Goal: Transaction & Acquisition: Purchase product/service

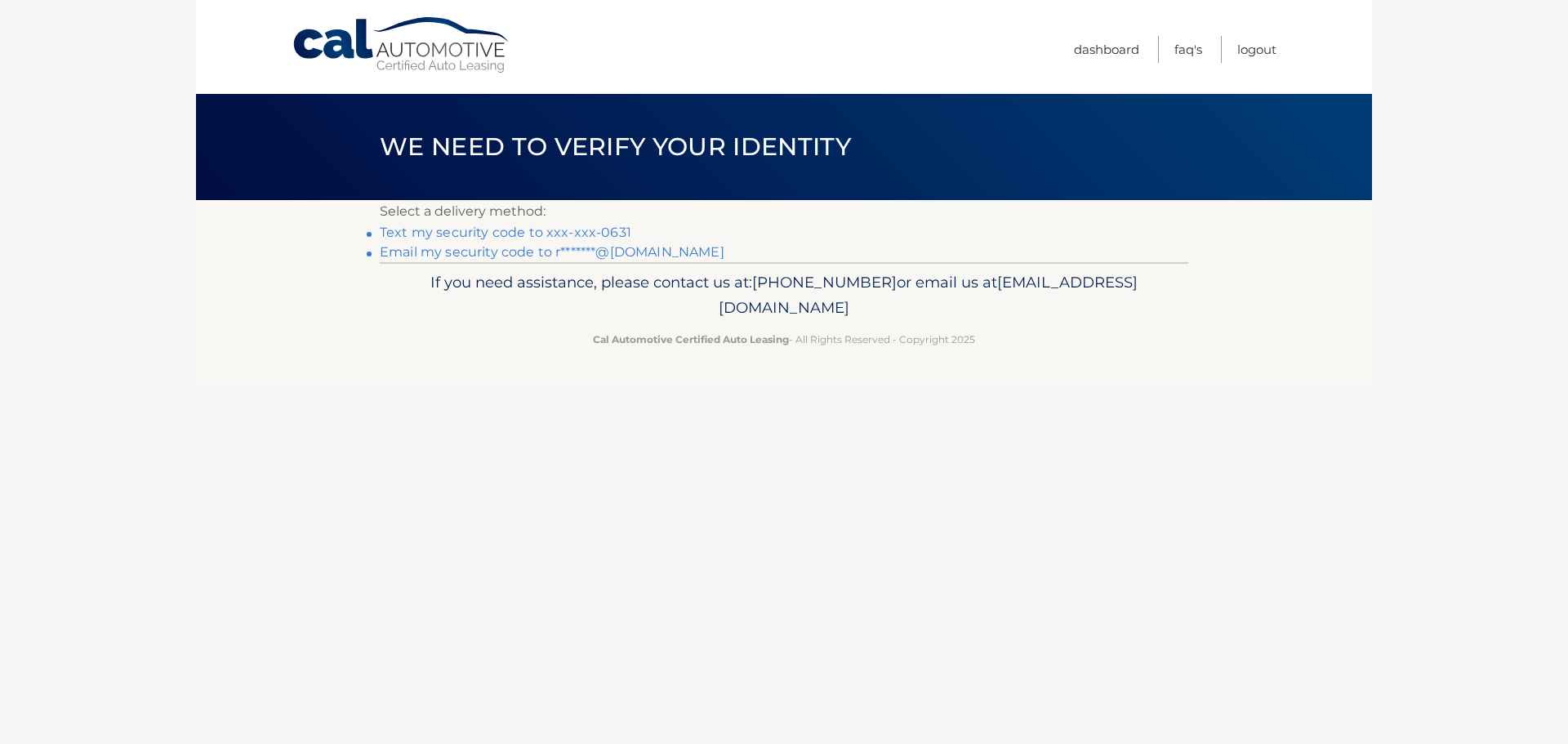
click at [599, 229] on link "Text my security code to xxx-xxx-0631" at bounding box center [506, 232] width 252 height 15
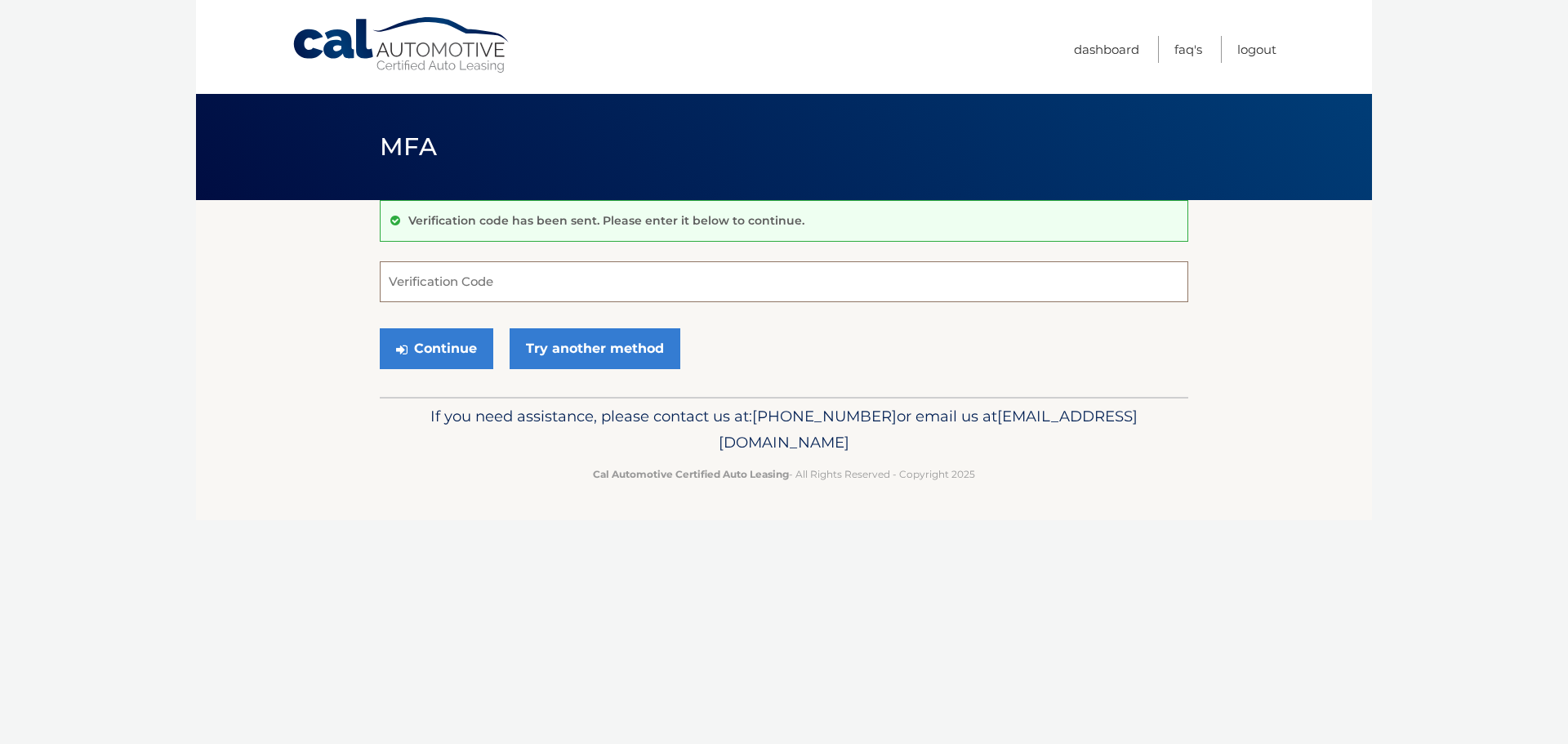
click at [485, 281] on input "Verification Code" at bounding box center [784, 281] width 808 height 41
type input "603053"
click at [453, 340] on button "Continue" at bounding box center [437, 349] width 114 height 41
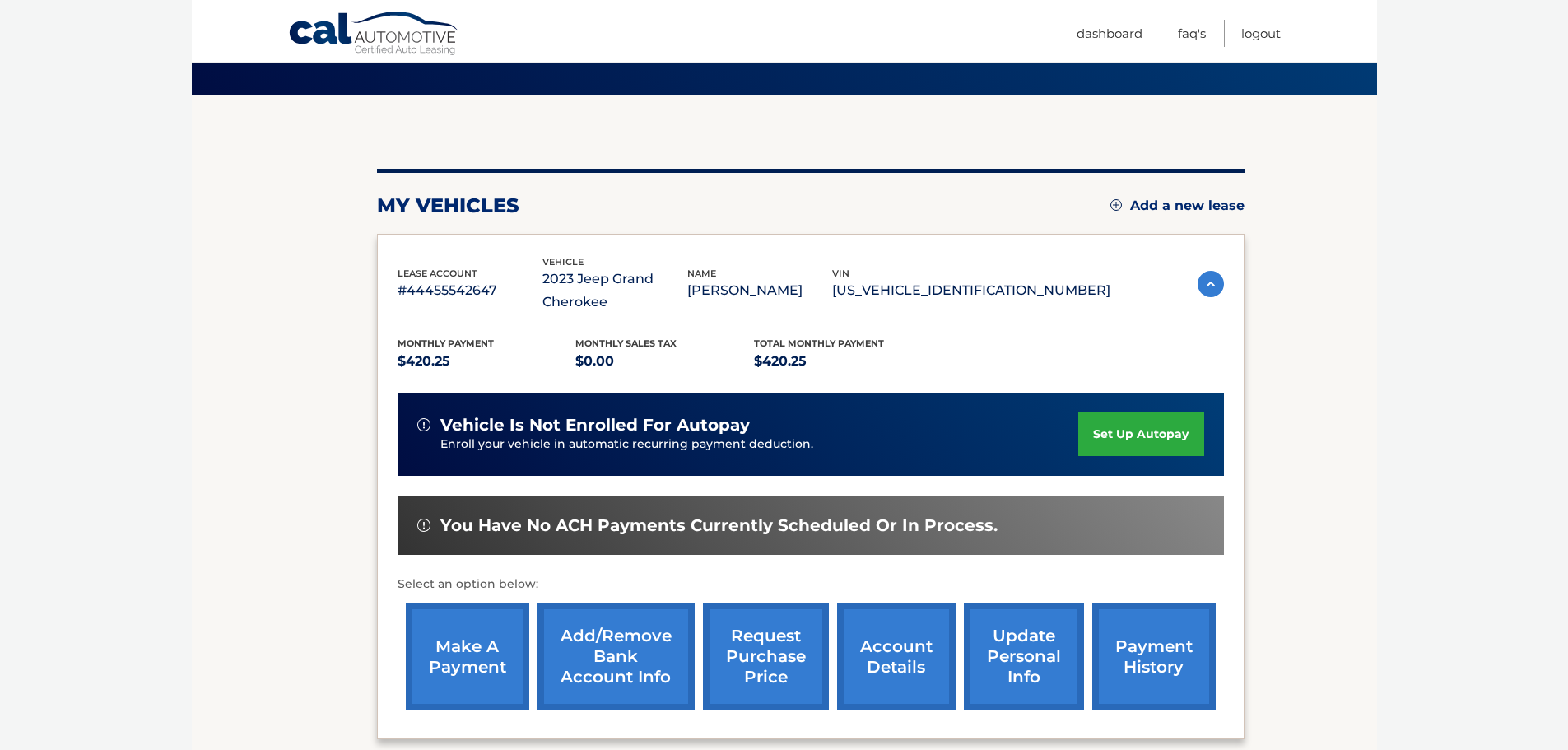
scroll to position [271, 0]
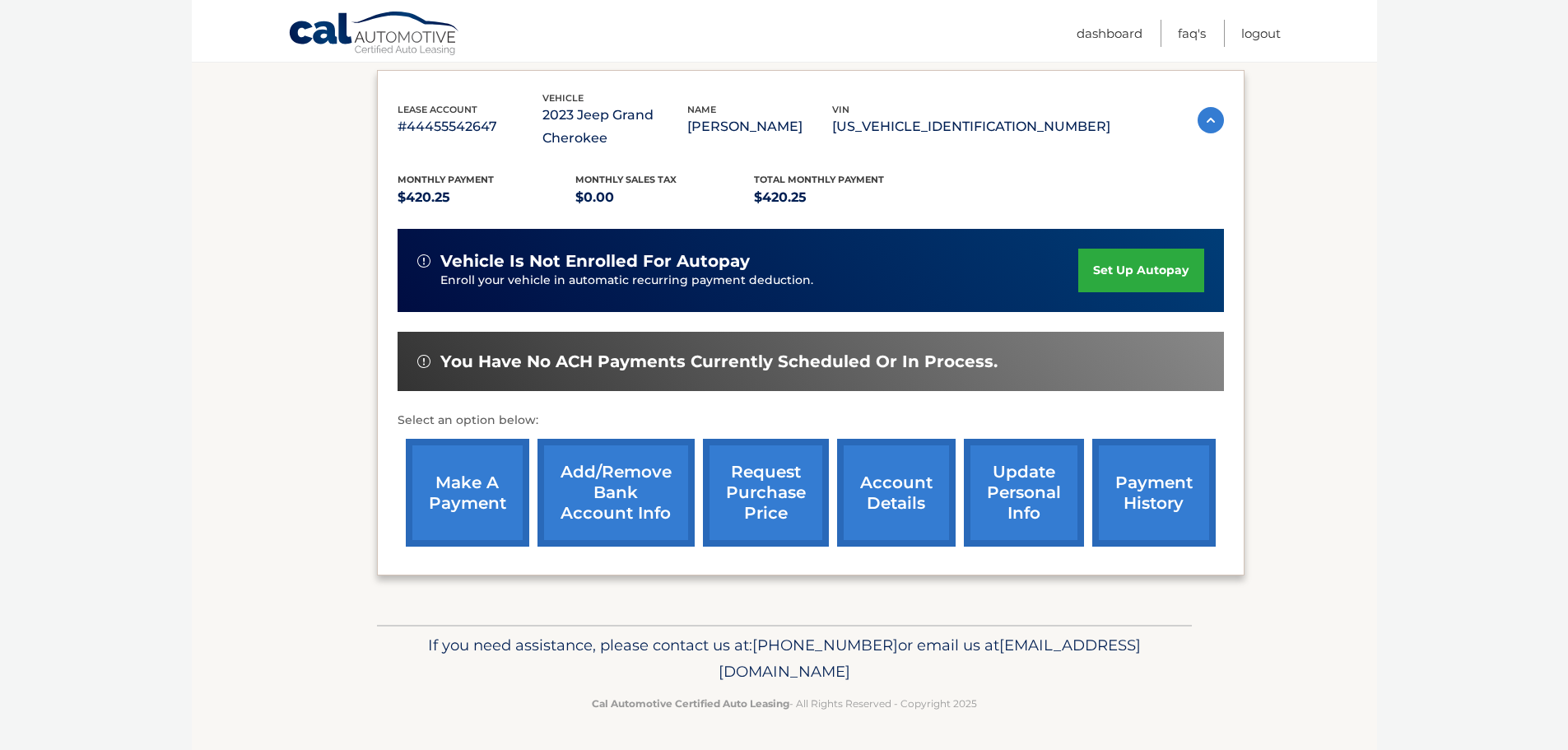
click at [482, 494] on link "make a payment" at bounding box center [467, 492] width 123 height 108
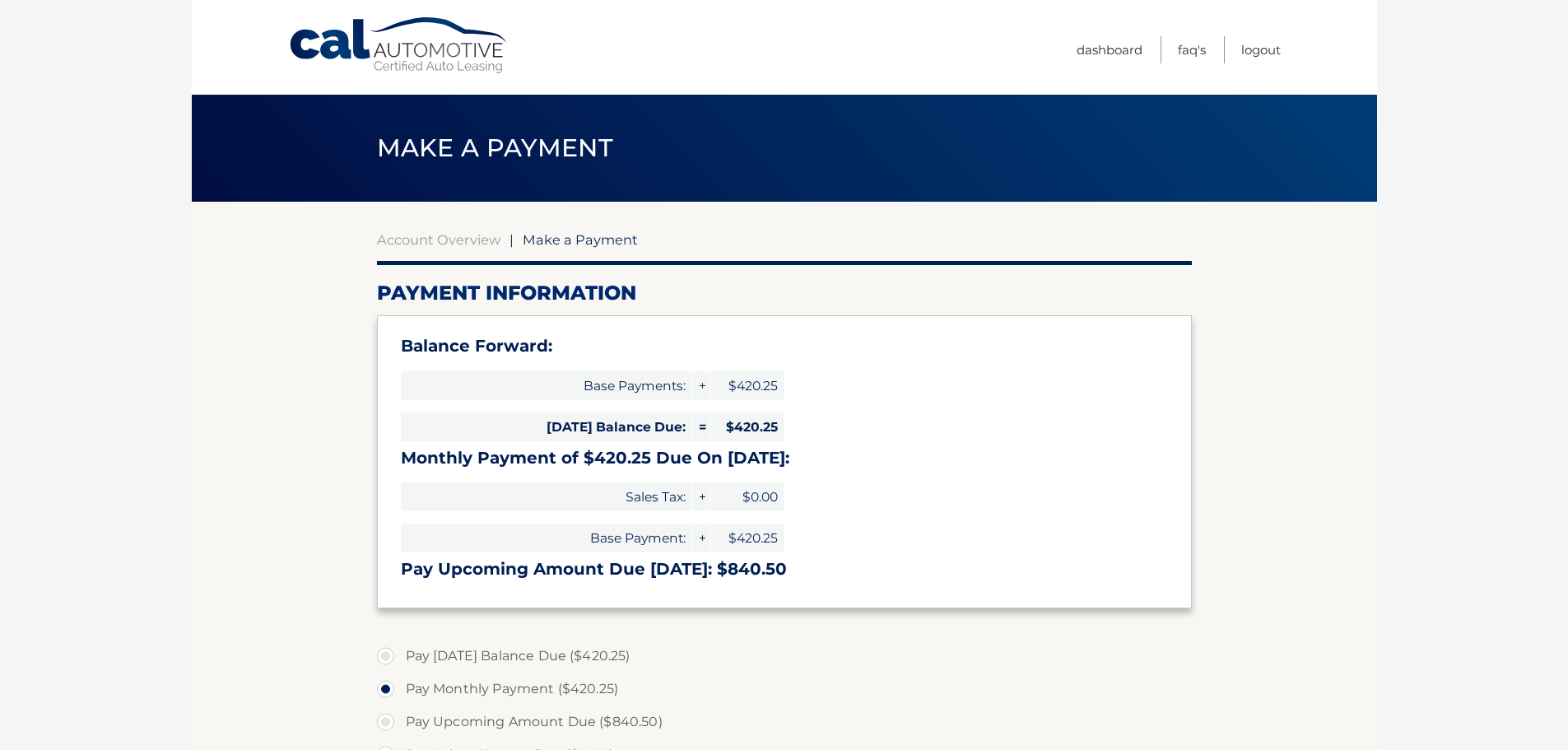
select select "MTY1OWVjNTUtZDQ2YS00OWU0LTg2ZWUtNGZjMDhhZTMwNDI0"
click at [477, 242] on link "Account Overview" at bounding box center [438, 239] width 123 height 16
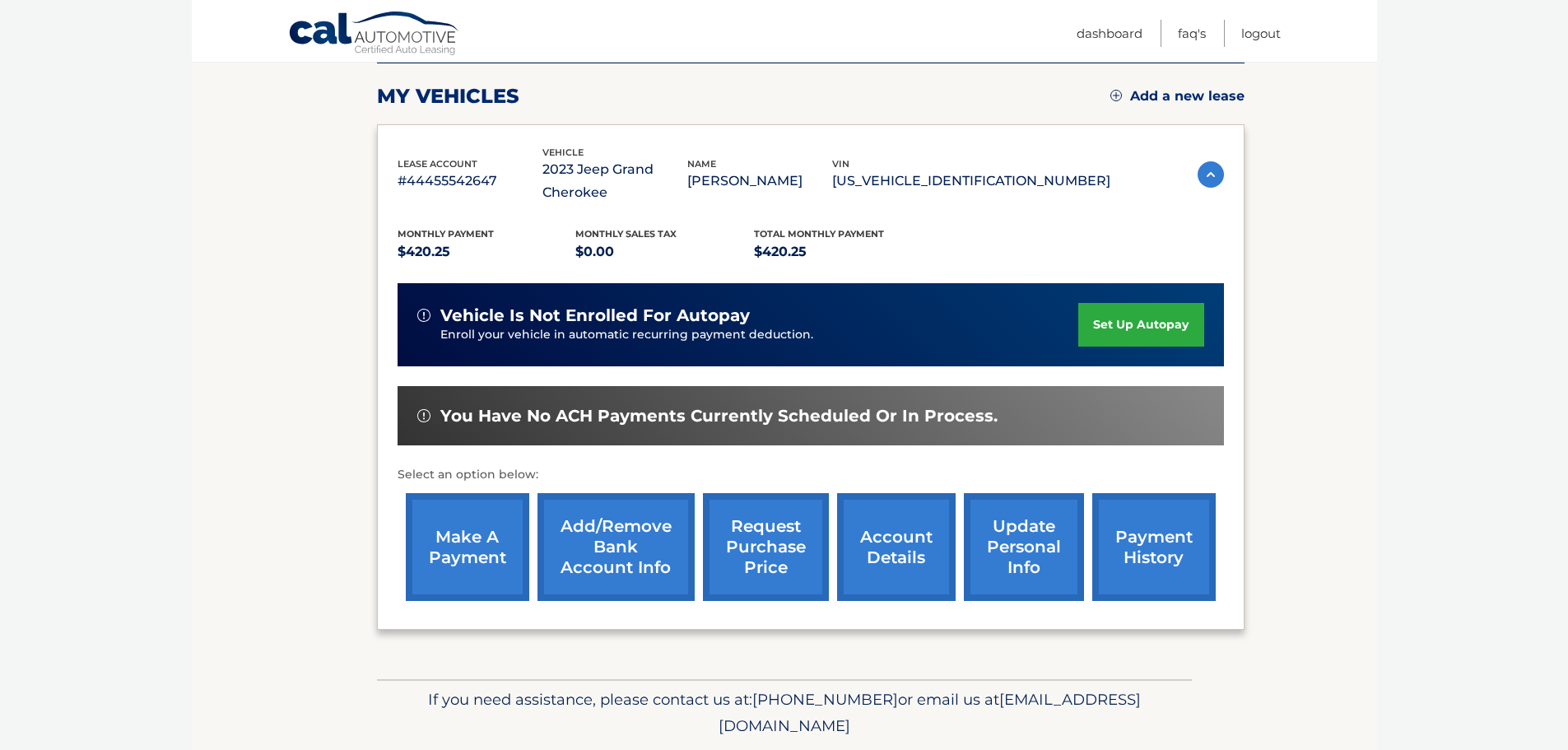
scroll to position [247, 0]
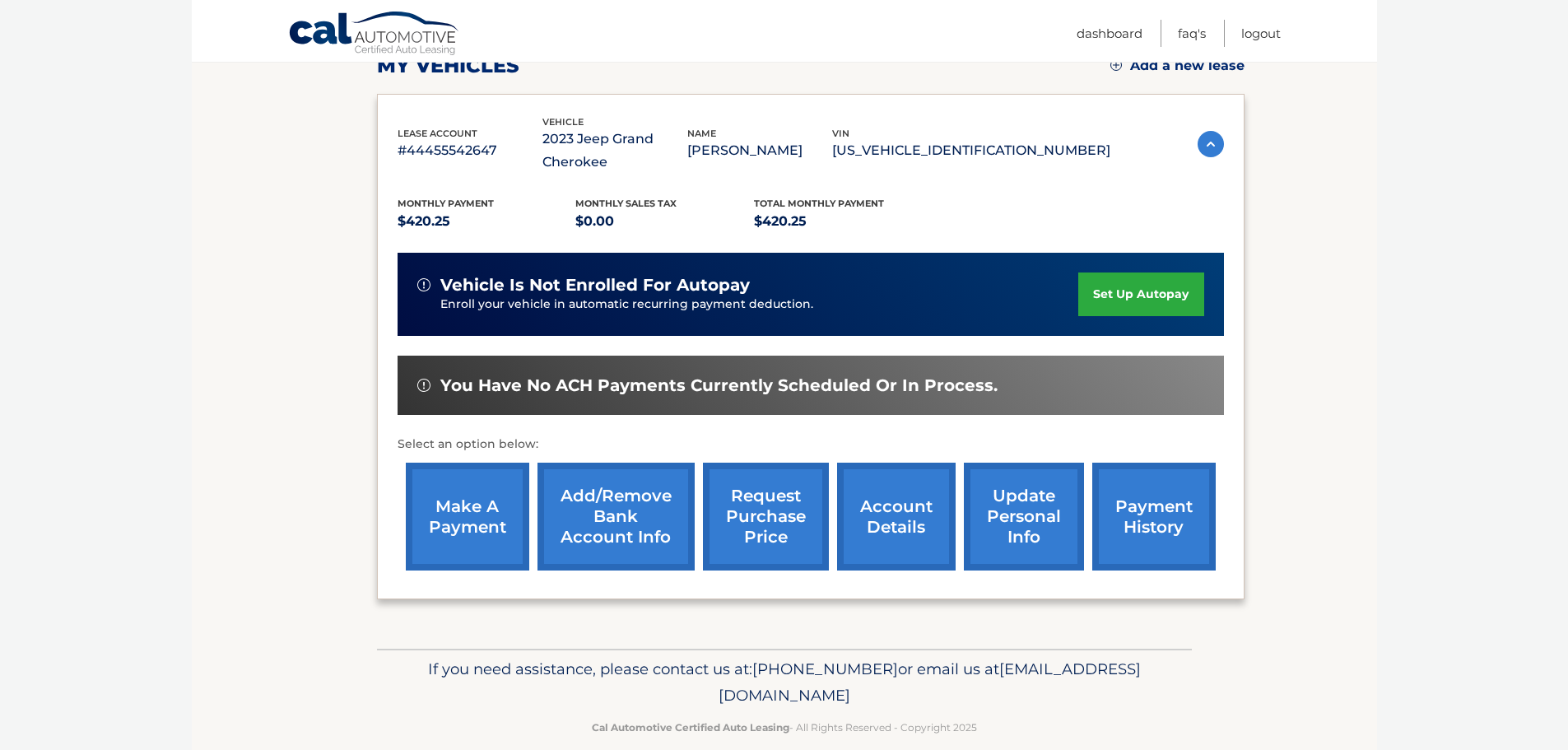
click at [486, 497] on link "make a payment" at bounding box center [467, 516] width 123 height 108
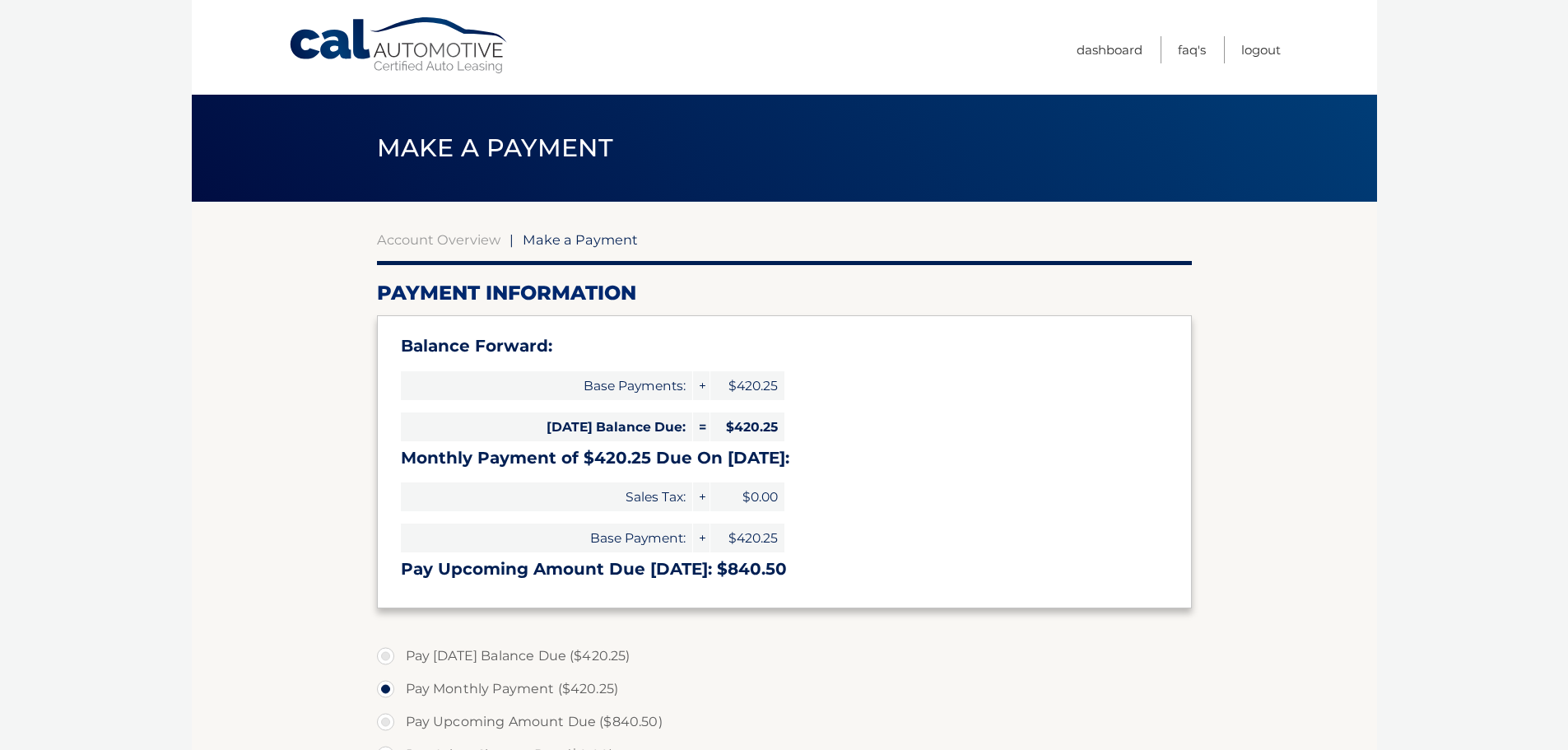
select select "MTY1OWVjNTUtZDQ2YS00OWU0LTg2ZWUtNGZjMDhhZTMwNDI0"
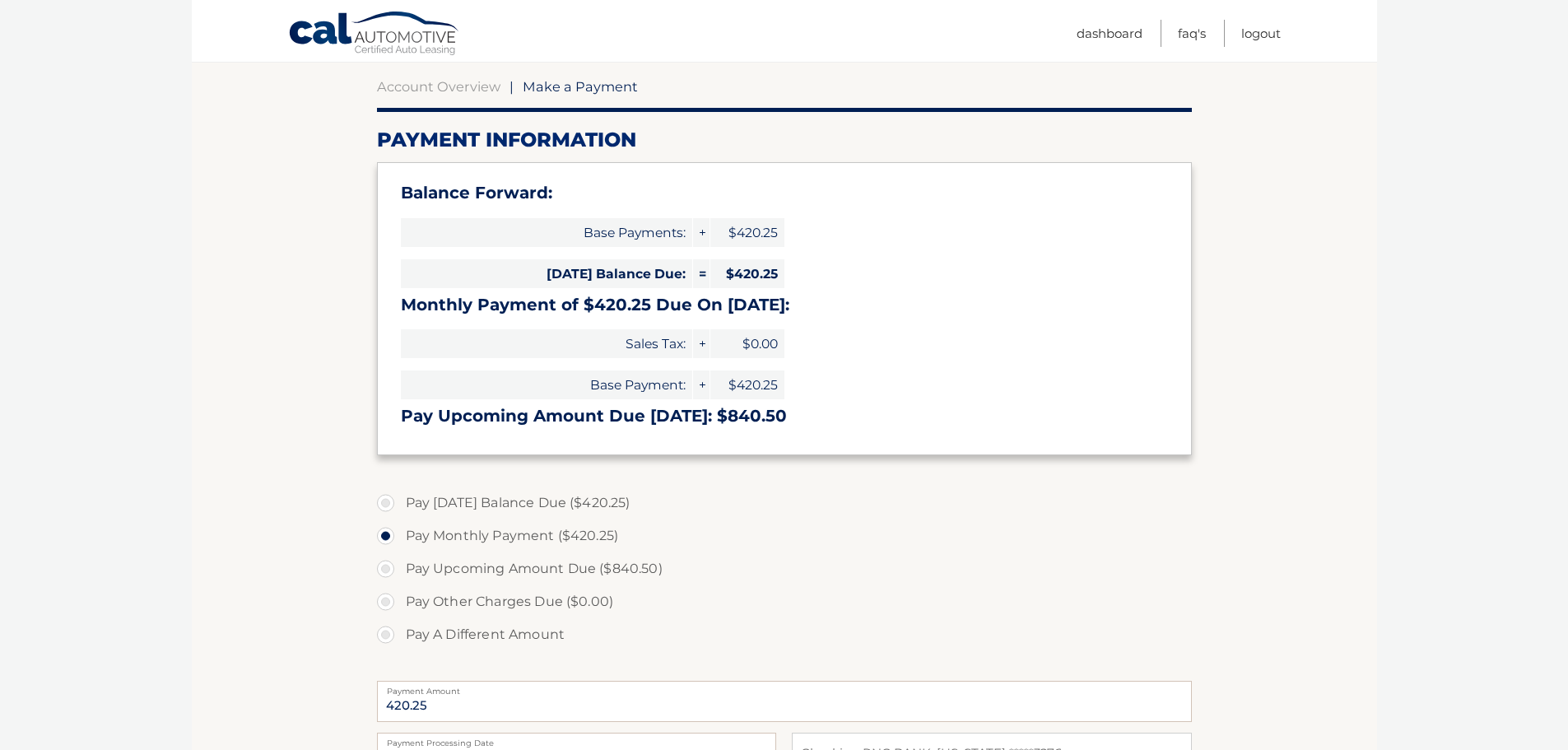
scroll to position [164, 0]
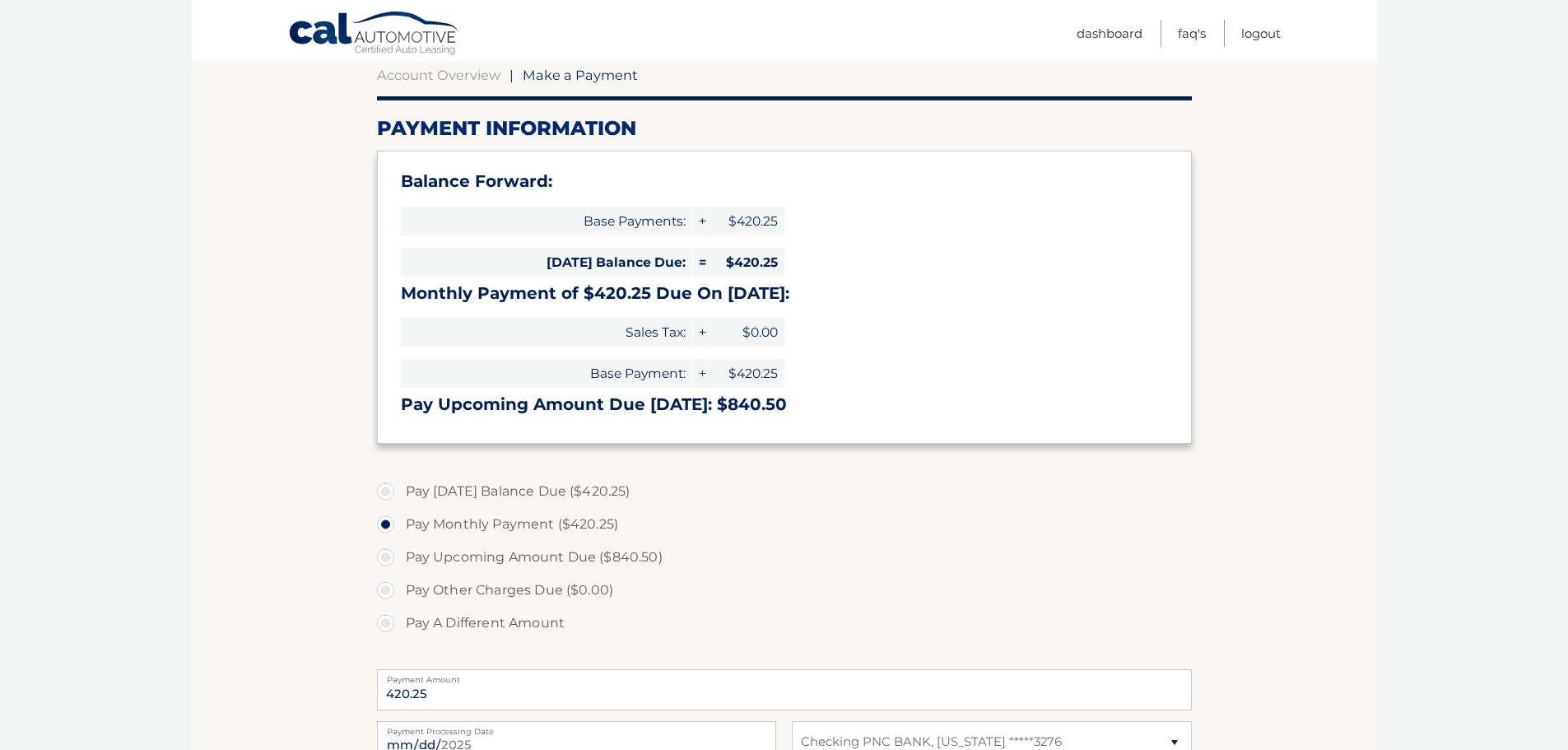
click at [393, 492] on label "Pay Today's Balance Due ($420.25)" at bounding box center [784, 491] width 815 height 32
click at [393, 492] on input "Pay Today's Balance Due ($420.25)" at bounding box center [392, 488] width 16 height 27
radio input "true"
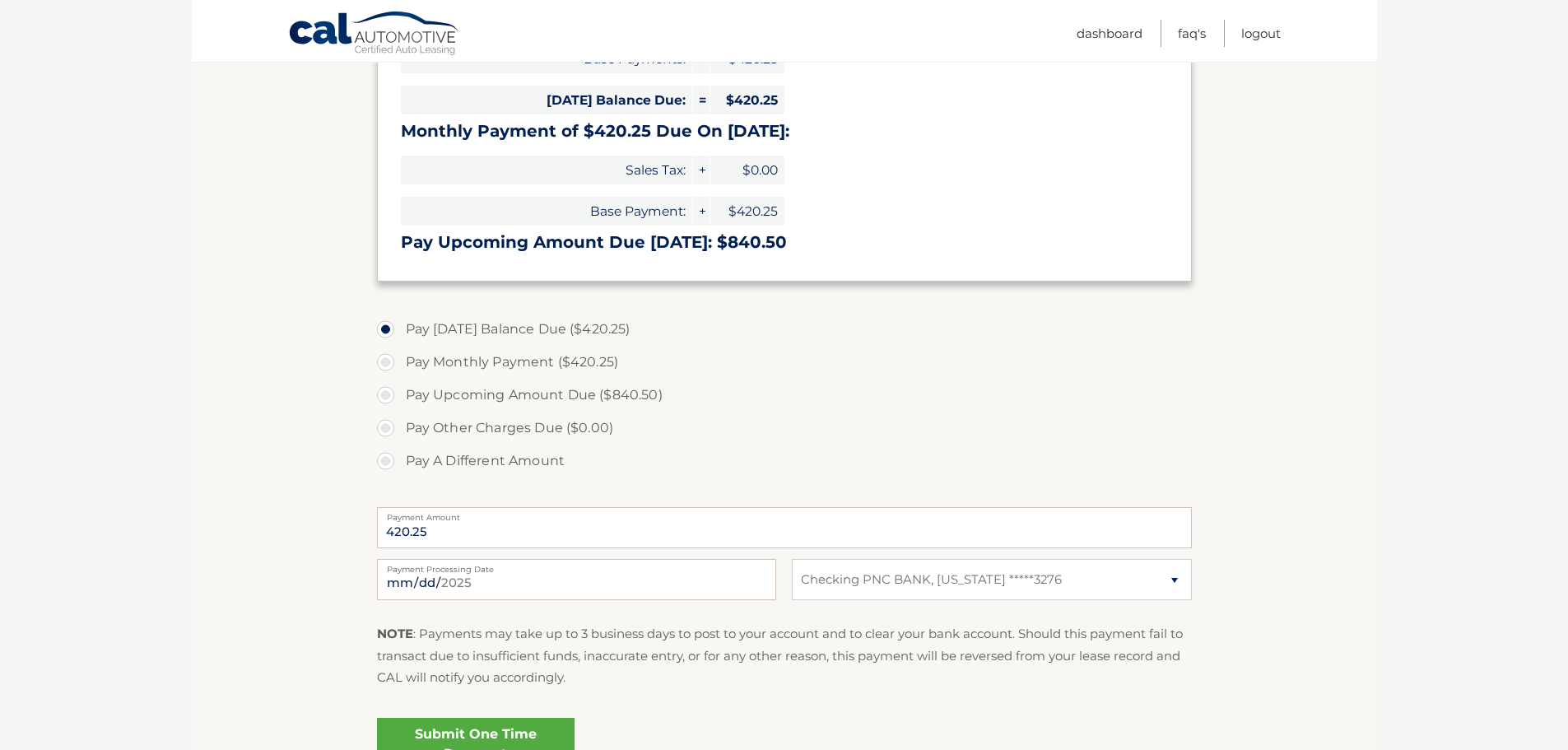
scroll to position [330, 0]
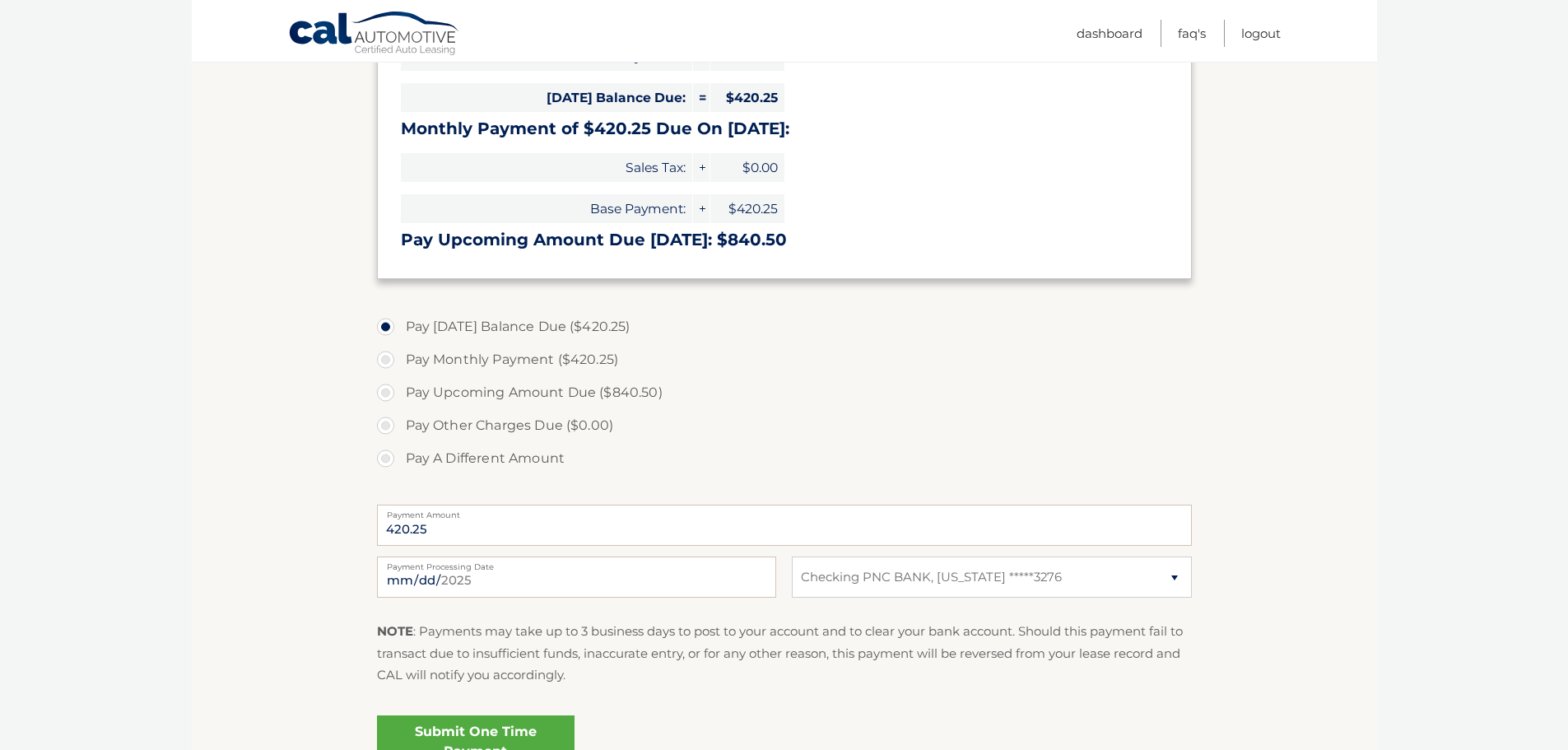
click at [391, 353] on label "Pay Monthly Payment ($420.25)" at bounding box center [784, 359] width 815 height 32
click at [391, 353] on input "Pay Monthly Payment ($420.25)" at bounding box center [392, 356] width 16 height 27
radio input "true"
click at [390, 332] on label "Pay Today's Balance Due ($420.25)" at bounding box center [784, 327] width 815 height 32
click at [390, 332] on input "Pay Today's Balance Due ($420.25)" at bounding box center [392, 324] width 16 height 27
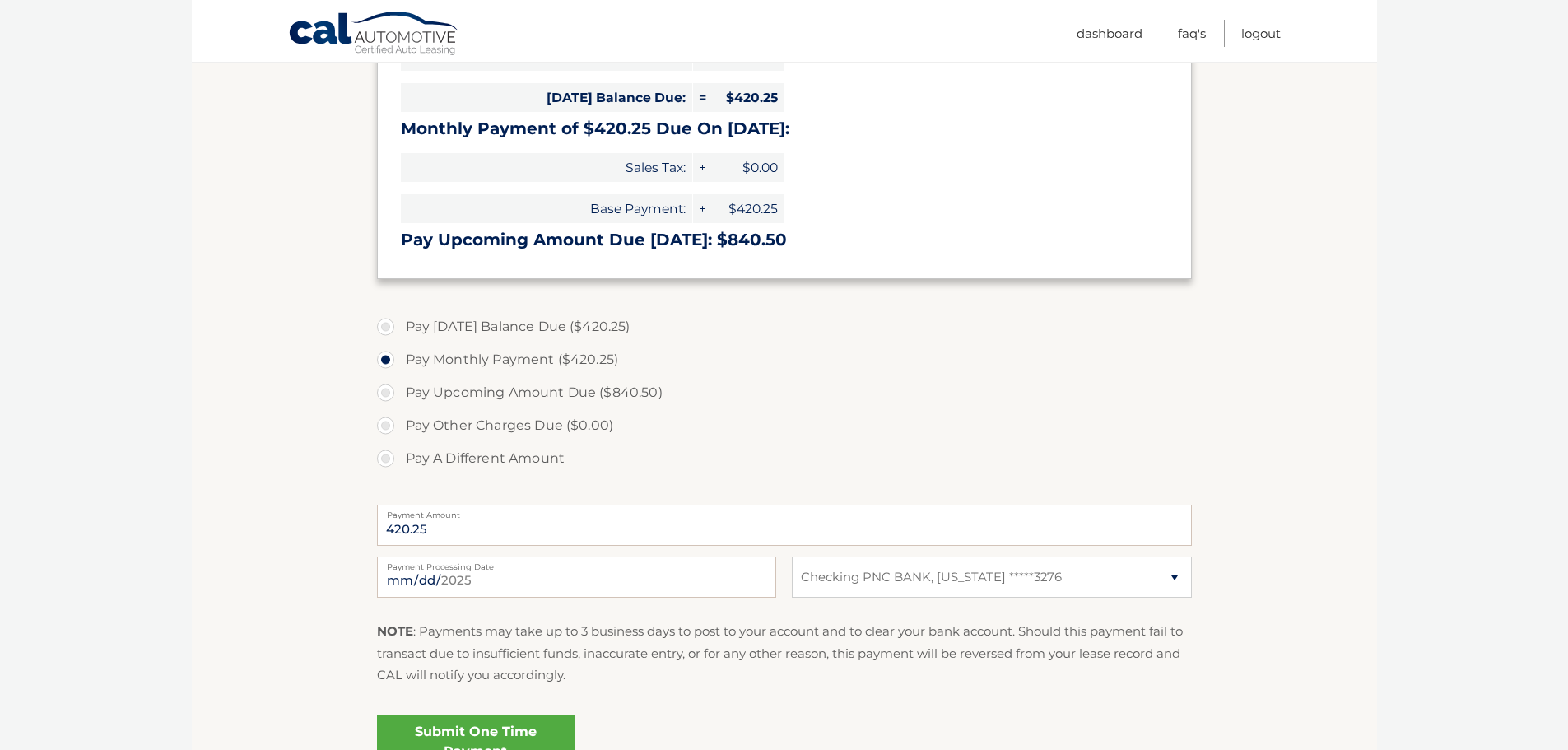
radio input "true"
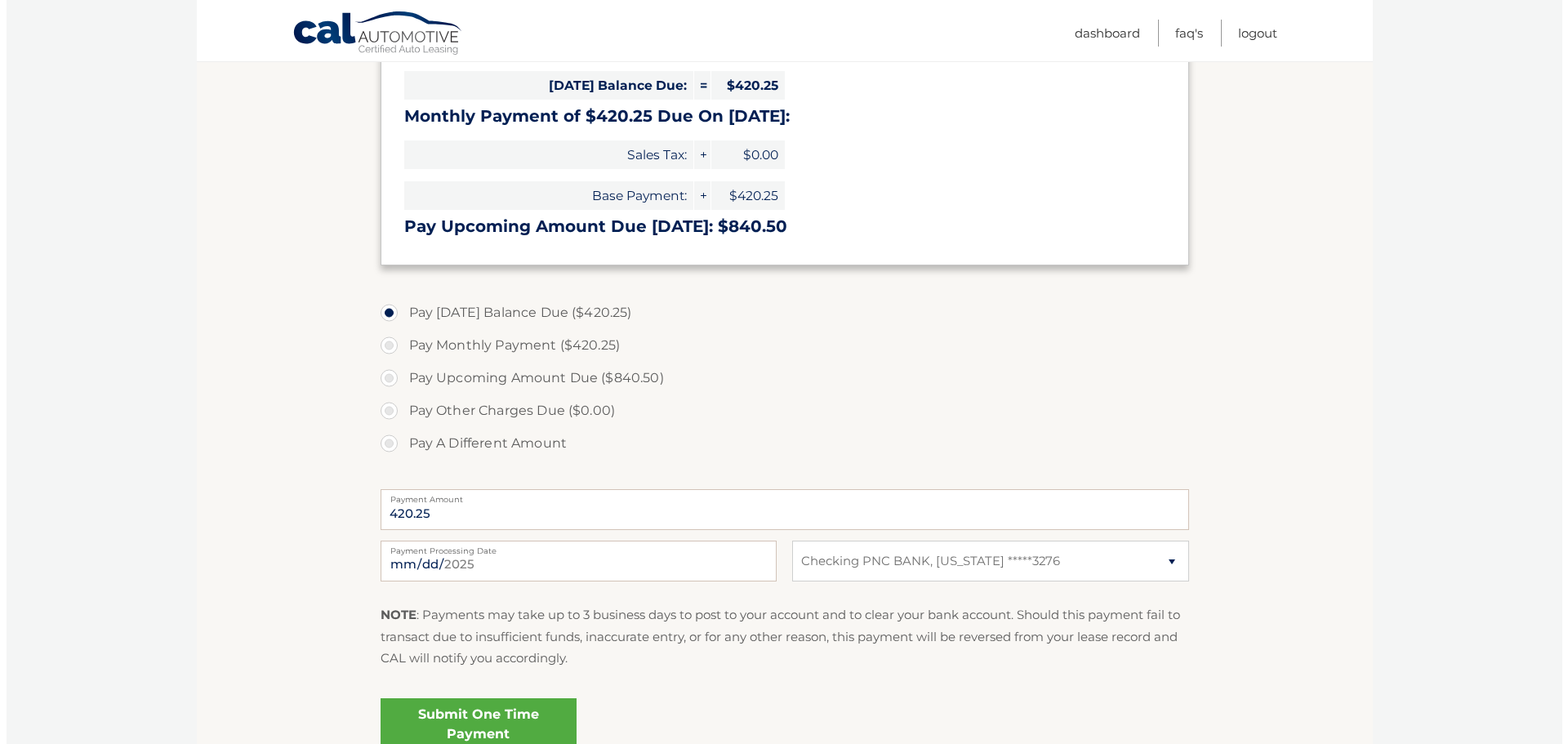
scroll to position [493, 0]
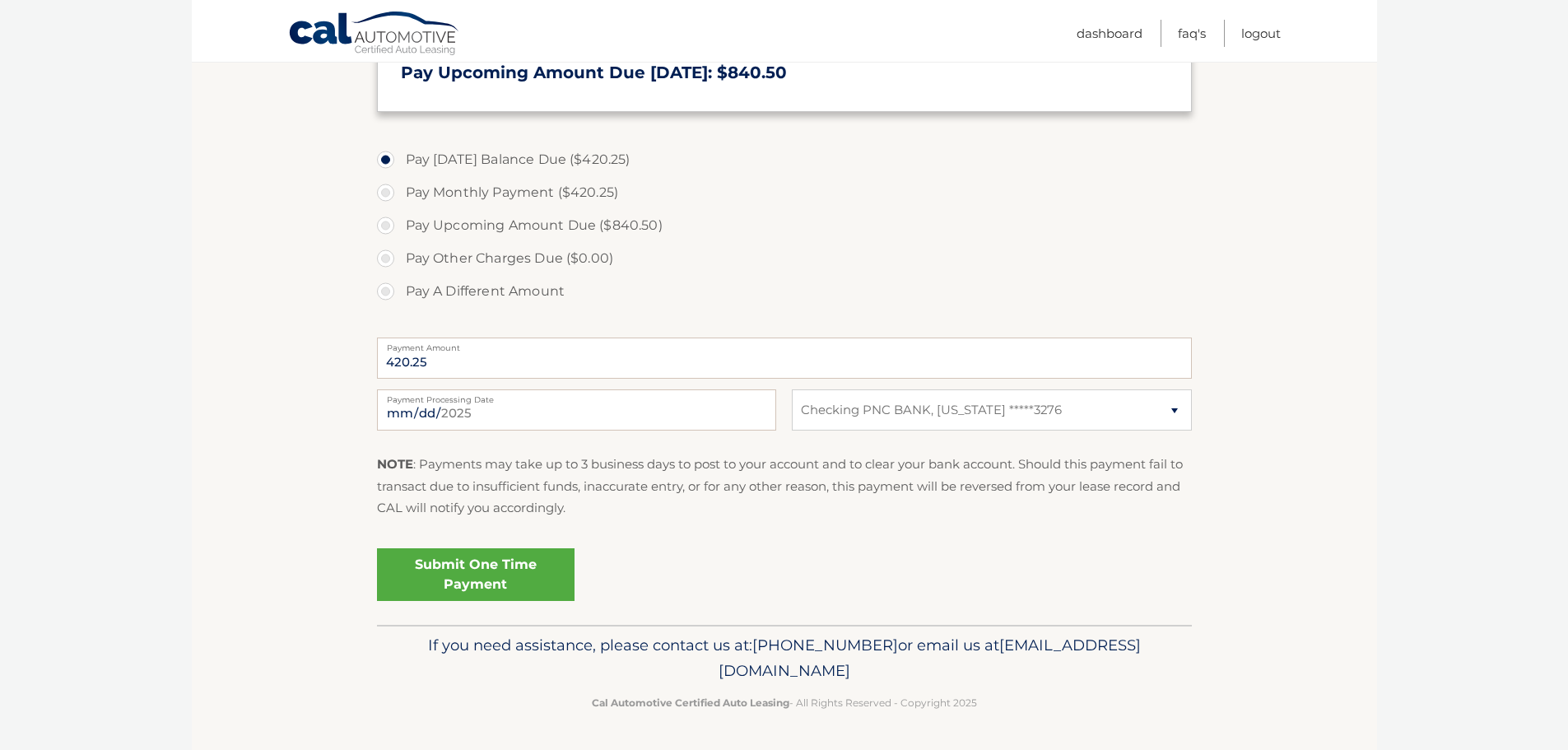
click at [496, 581] on link "Submit One Time Payment" at bounding box center [476, 574] width 198 height 53
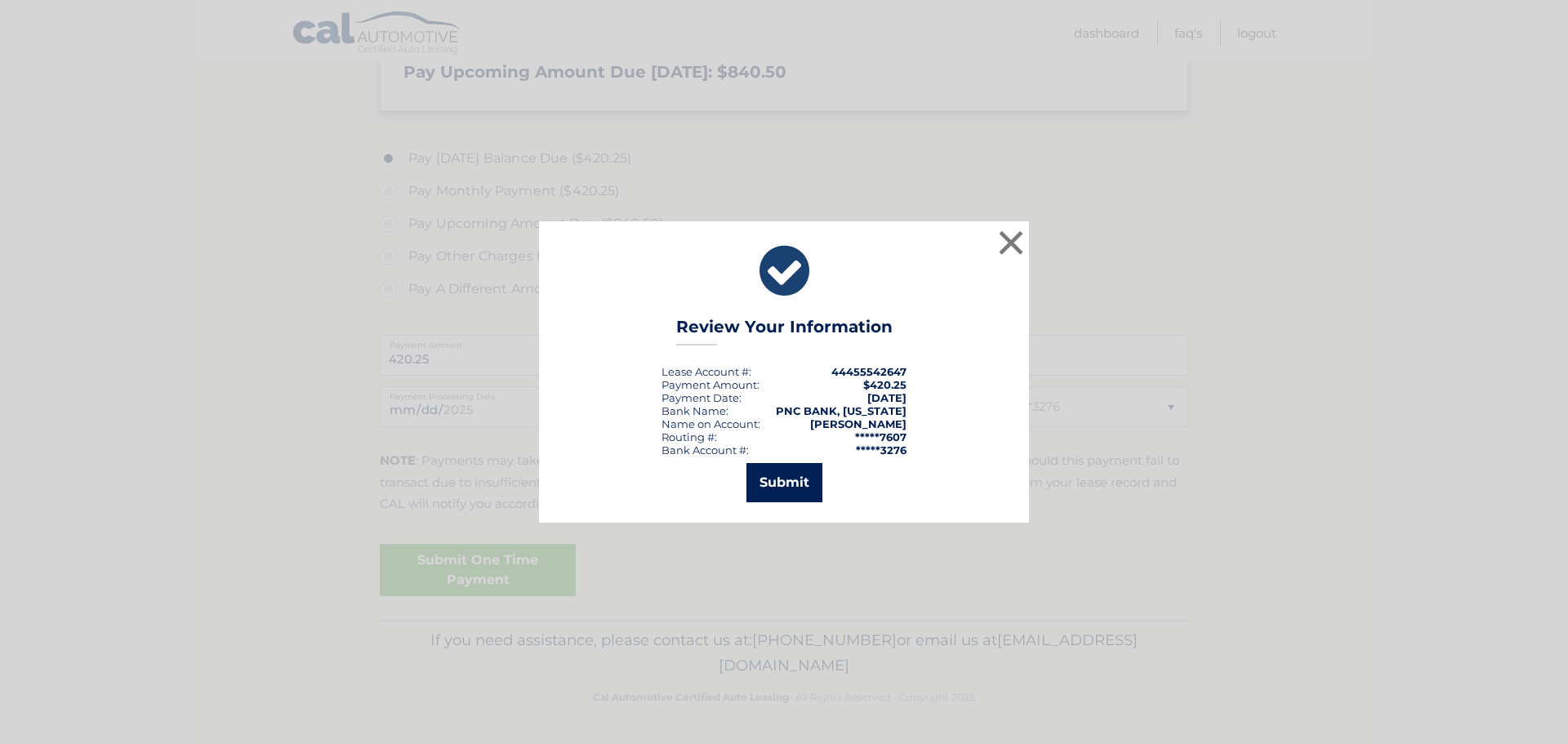
click at [783, 469] on button "Submit" at bounding box center [784, 482] width 76 height 39
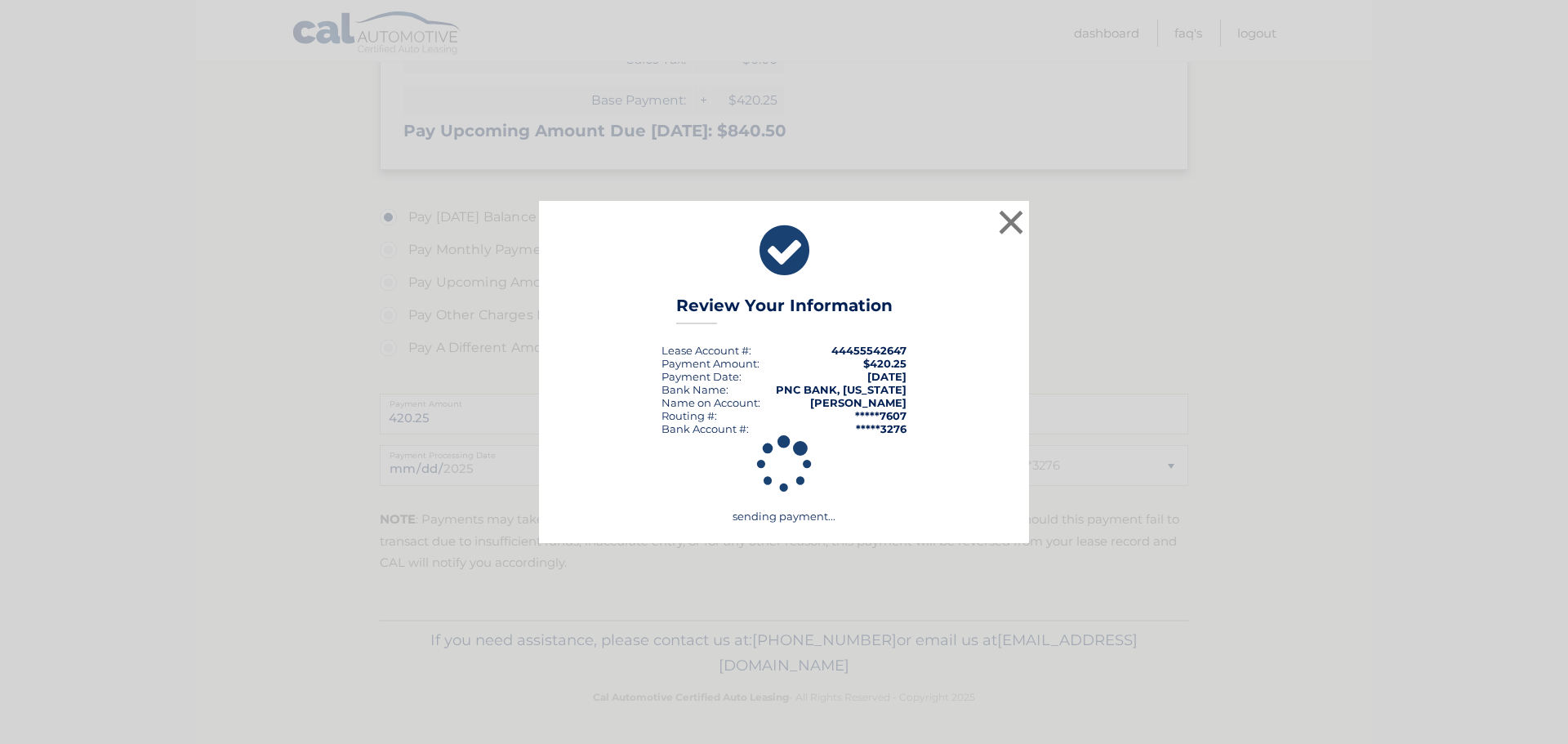
scroll to position [434, 0]
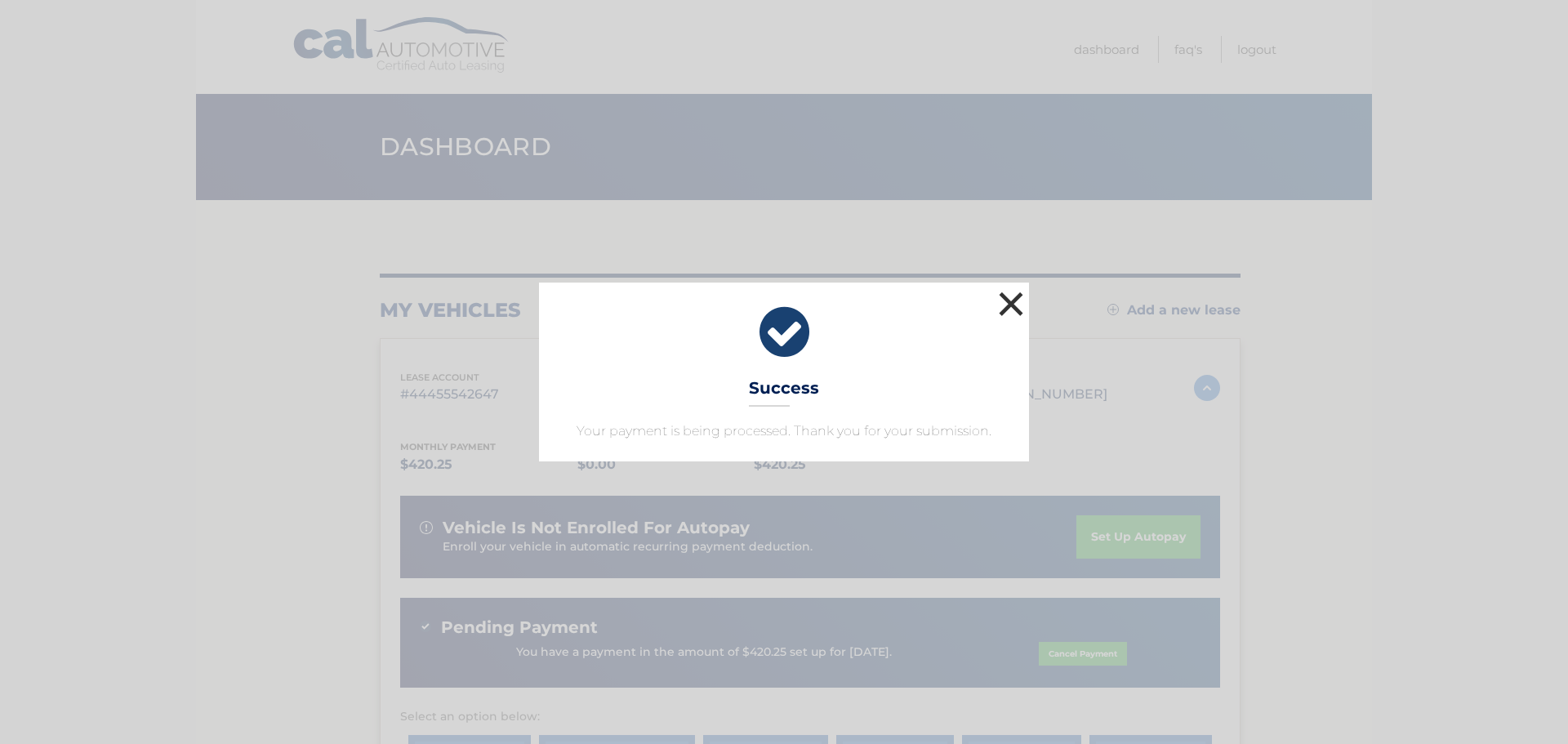
click at [1006, 316] on button "×" at bounding box center [1011, 303] width 32 height 32
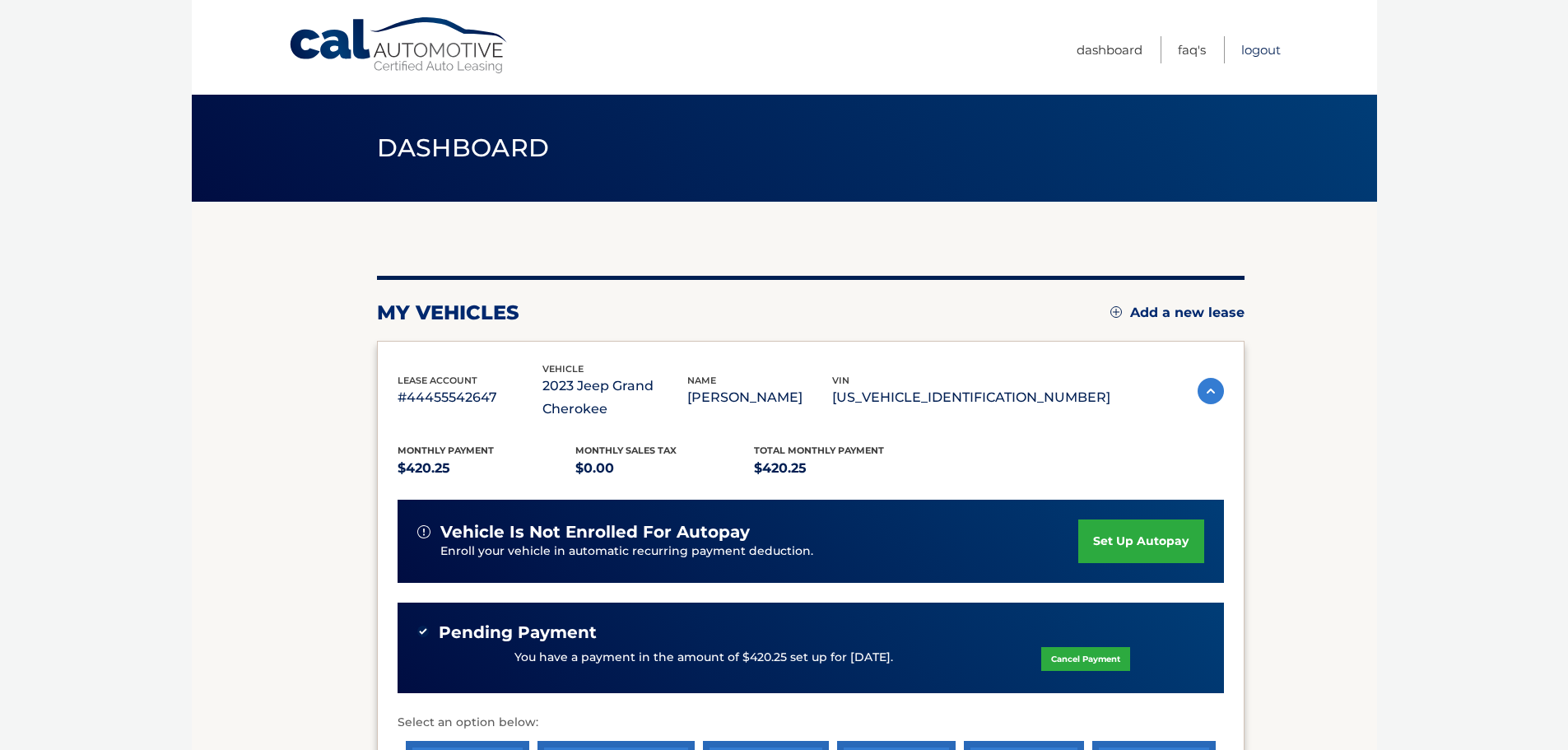
click at [1256, 52] on link "Logout" at bounding box center [1261, 50] width 39 height 27
